Goal: Navigation & Orientation: Find specific page/section

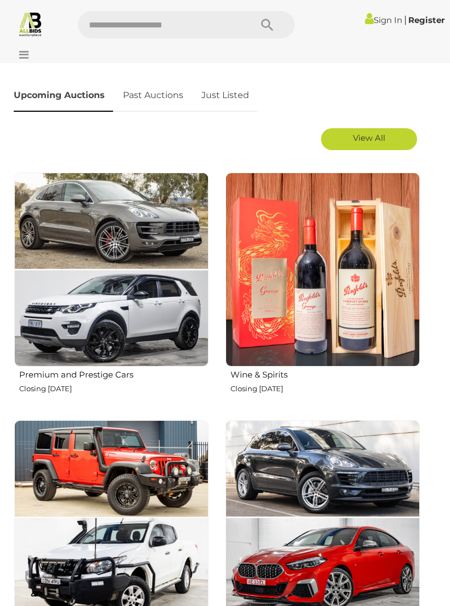
scroll to position [406, 0]
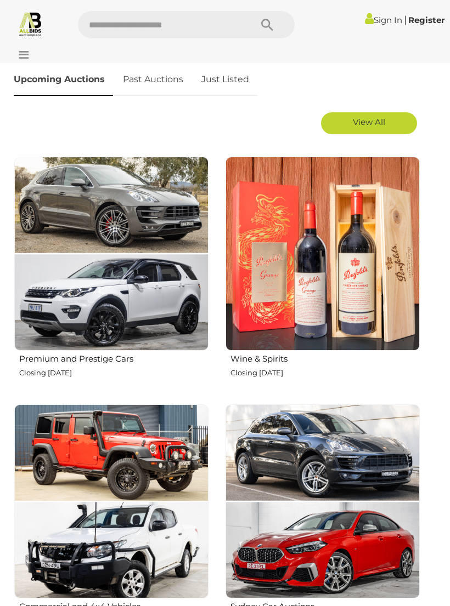
click at [389, 129] on link "View All" at bounding box center [369, 123] width 96 height 22
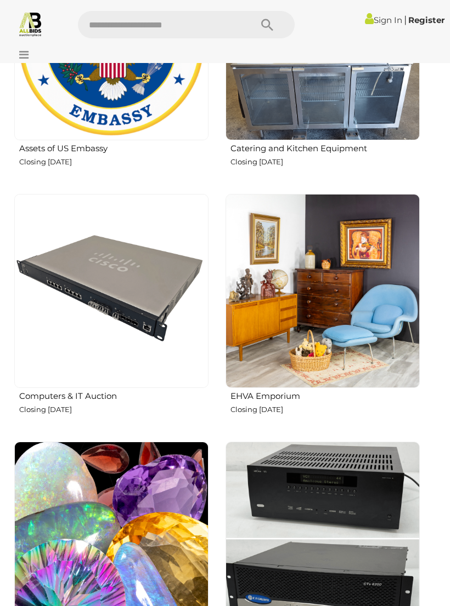
scroll to position [2420, 0]
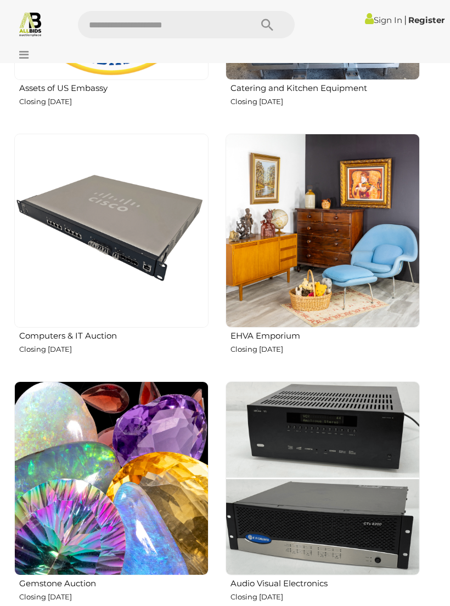
click at [298, 329] on h2 "EHVA Emporium" at bounding box center [324, 335] width 189 height 12
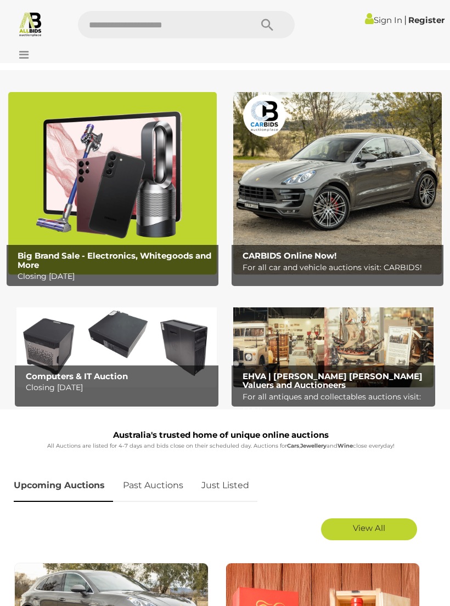
scroll to position [850, 0]
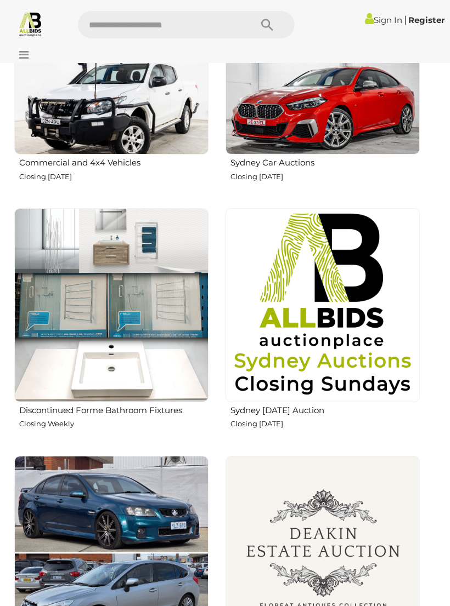
click at [414, 330] on img at bounding box center [322, 305] width 194 height 194
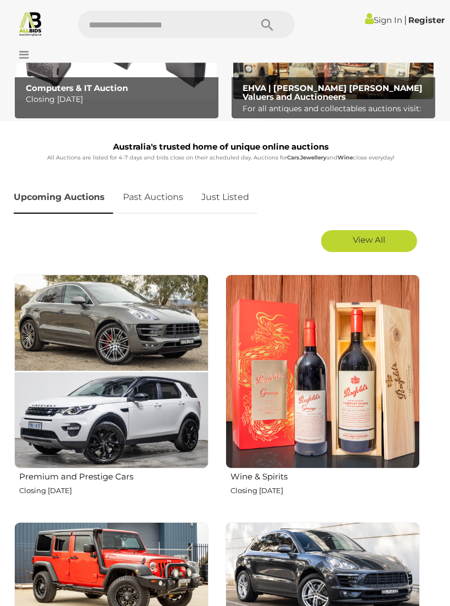
scroll to position [288, 0]
click at [383, 225] on div "View All" at bounding box center [216, 241] width 417 height 33
click at [378, 233] on link "View All" at bounding box center [369, 241] width 96 height 22
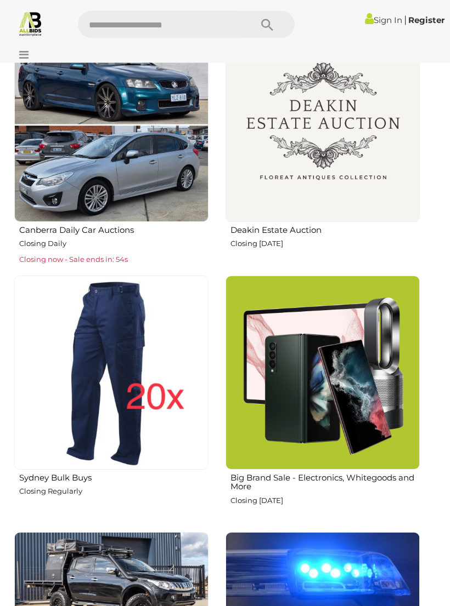
scroll to position [1179, 0]
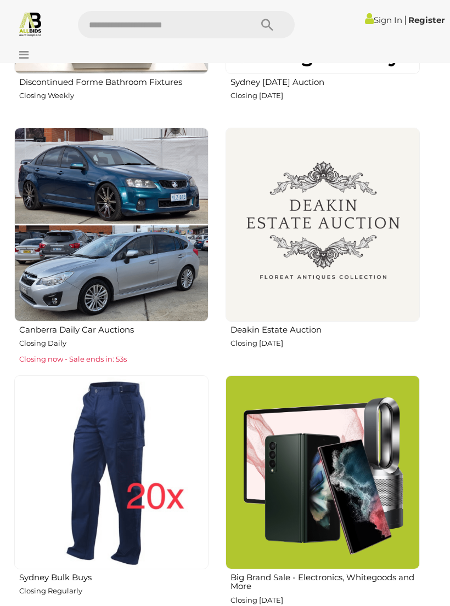
click at [294, 319] on img at bounding box center [322, 225] width 194 height 194
